Goal: Information Seeking & Learning: Learn about a topic

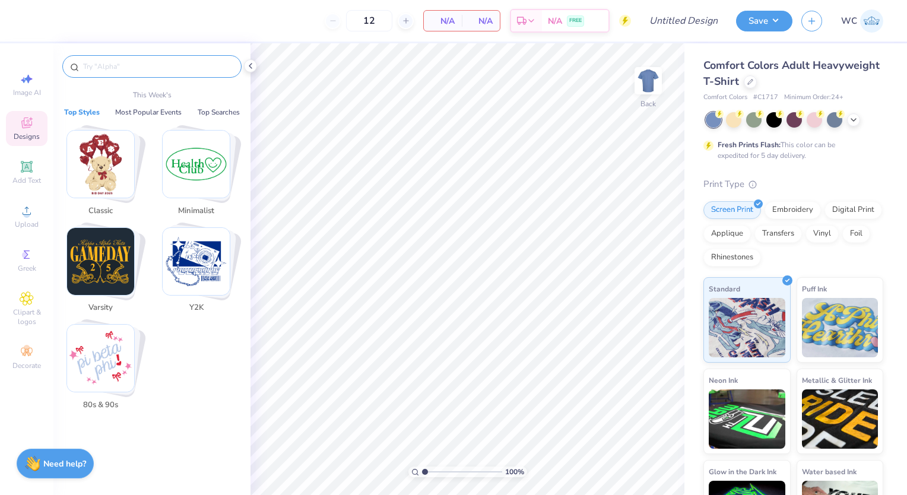
click at [99, 66] on input "text" at bounding box center [158, 67] width 152 height 12
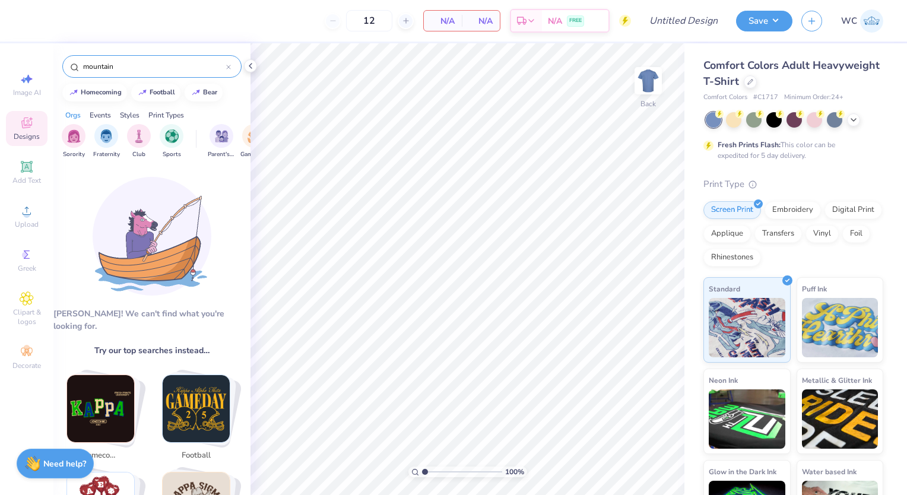
type input "mountain"
click at [102, 113] on div "Events" at bounding box center [100, 115] width 21 height 11
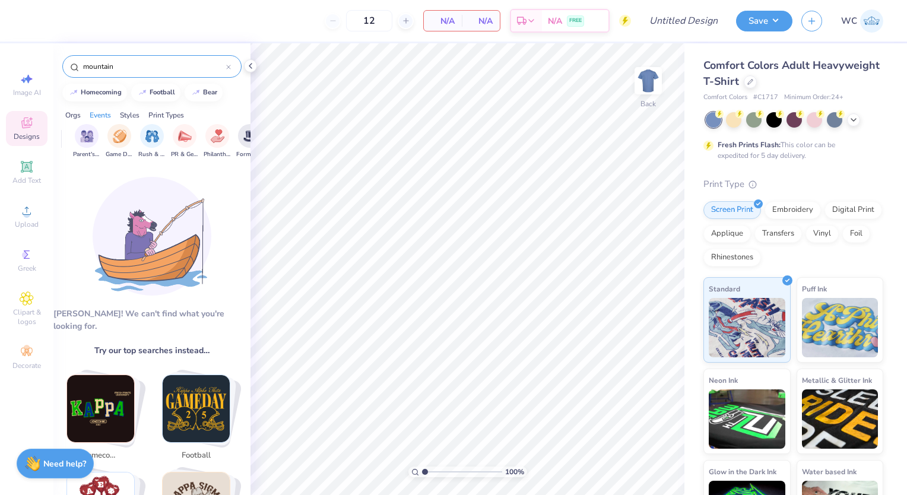
scroll to position [0, 147]
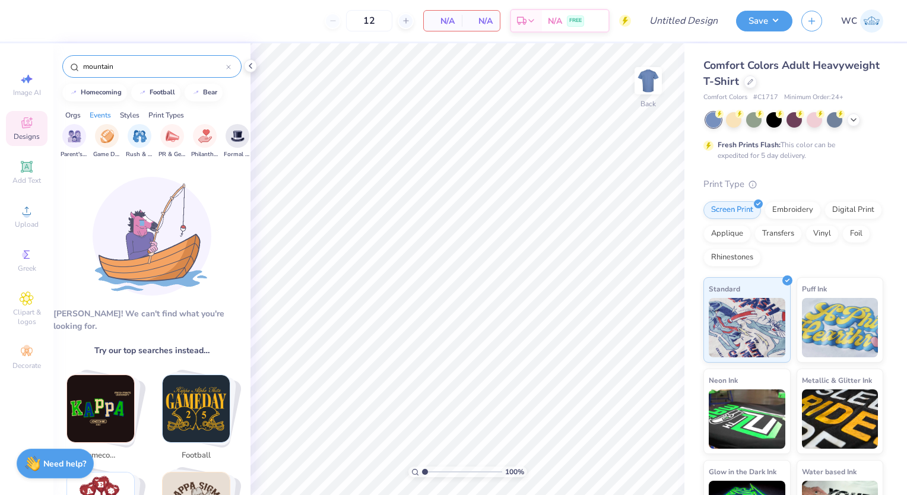
drag, startPoint x: 145, startPoint y: 62, endPoint x: 16, endPoint y: 53, distance: 129.2
click at [16, 53] on div "12 N/A Per Item N/A Total Est. Delivery N/A FREE Design Title Save WC Image AI …" at bounding box center [453, 247] width 907 height 495
